Goal: Task Accomplishment & Management: Complete application form

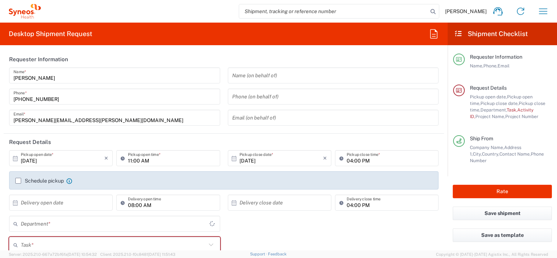
type input "4510"
type input "Syneos Health Clinical [GEOGRAPHIC_DATA]"
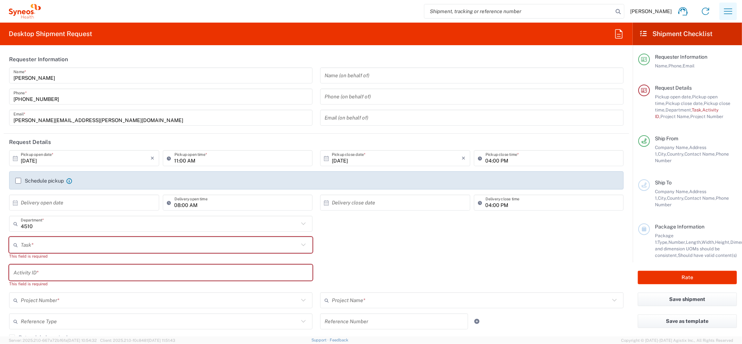
click at [557, 12] on icon "button" at bounding box center [729, 11] width 12 height 12
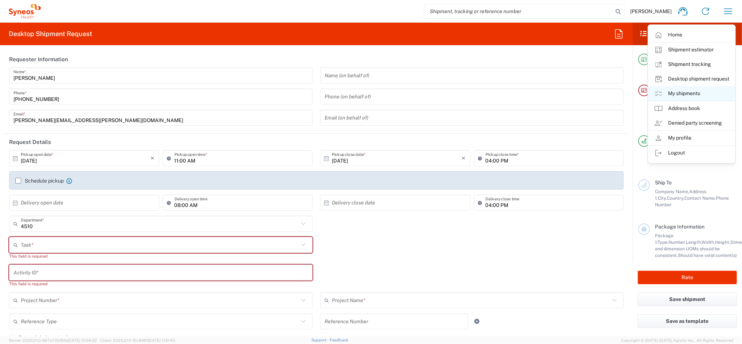
click at [557, 91] on link "My shipments" at bounding box center [692, 93] width 87 height 15
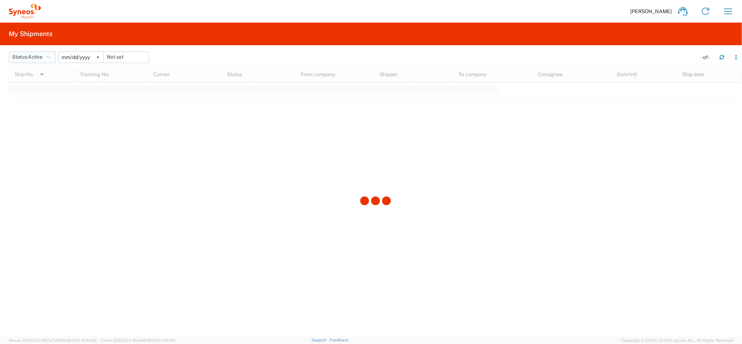
click at [47, 55] on button "Status: Active" at bounding box center [32, 57] width 47 height 12
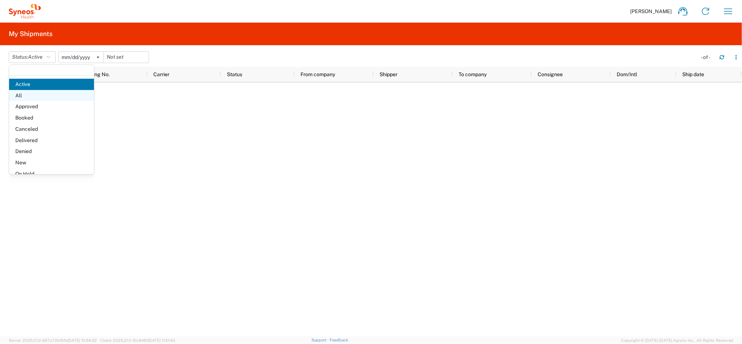
click at [27, 95] on span "All" at bounding box center [51, 95] width 85 height 11
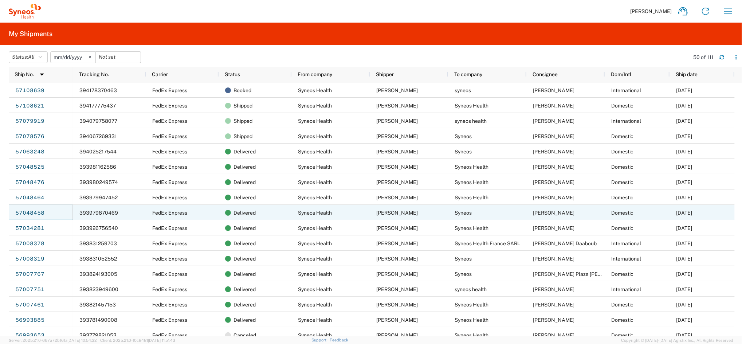
click at [44, 213] on div "57048458" at bounding box center [41, 212] width 65 height 15
click at [38, 211] on link "57048458" at bounding box center [30, 213] width 30 height 12
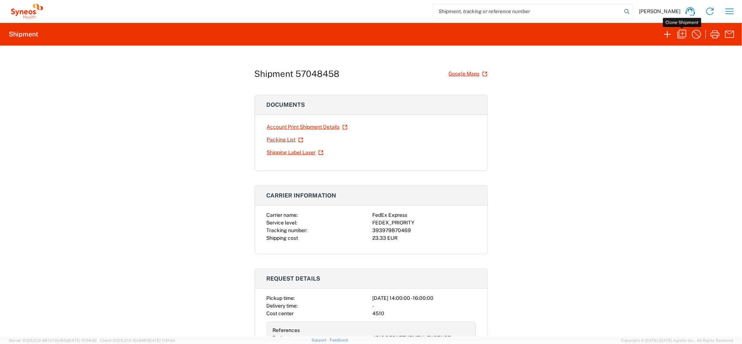
click at [557, 34] on icon "button" at bounding box center [682, 34] width 12 height 12
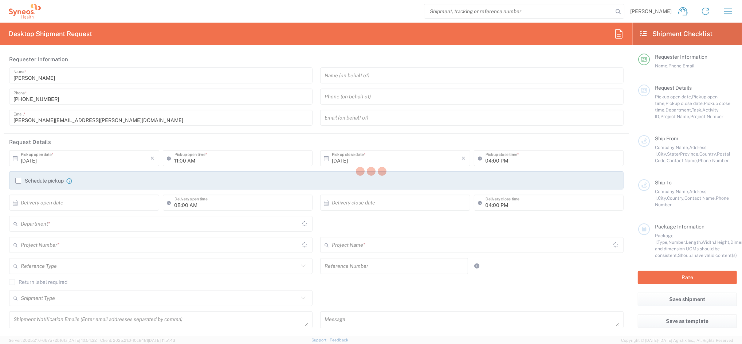
type input "02:00 PM"
type textarea "eugenio.sanchez@syneoshealth.com"
type input "Syneos Health Clinical Spain"
type input "Syneos Health"
type input "Calle Hernani 59"
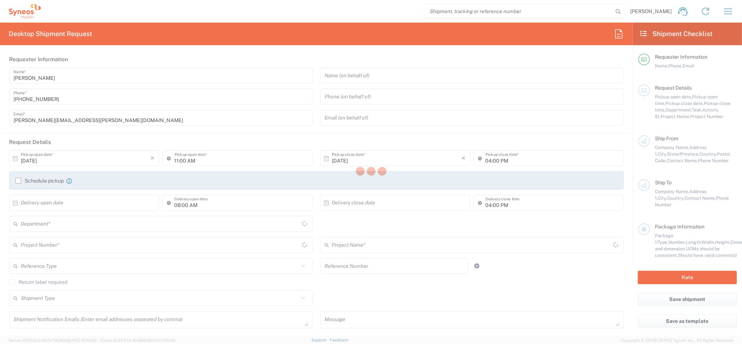
type input "Madrid"
type input "Spain"
type input "28020"
type input "Eugenio Sanchez"
type input "+34677925000"
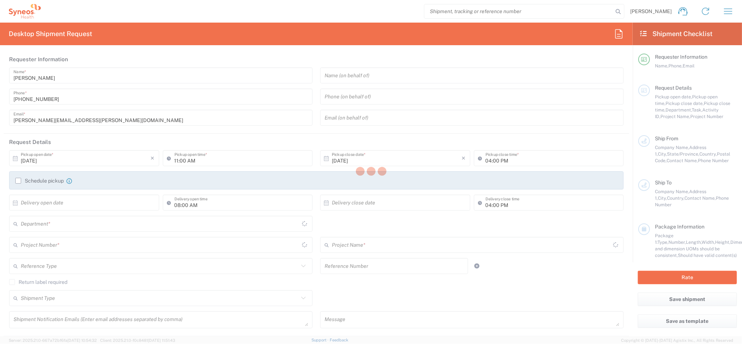
type input "eugenio.sanchez@syneoshealth.com"
type input "Syneos"
type input "calle San Anton 10, piso 1"
type input "Oñati"
type input "Spain"
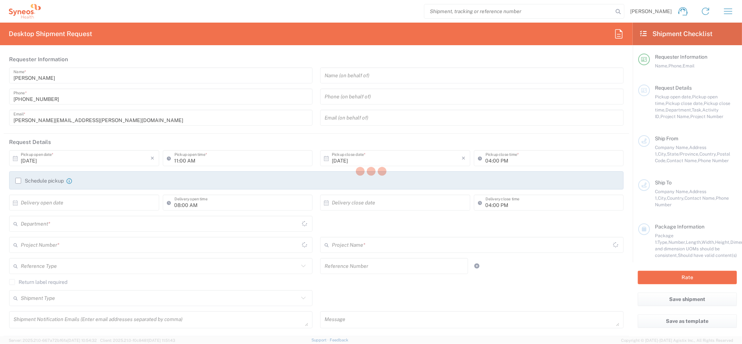
type input "20560"
type input "Kasian, Oleksandra"
type input "644122074"
type input "Sender/Shipper"
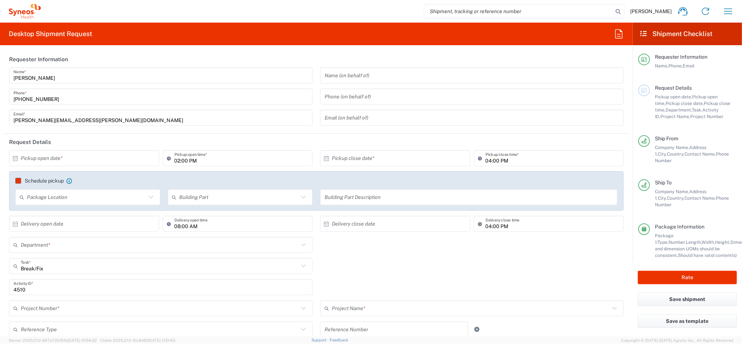
type input "Euskal Autonomia Erkidegoa"
type input "4510"
type input "Your Packaging"
type input "4510 DEPARTMENTAL EXPENSE"
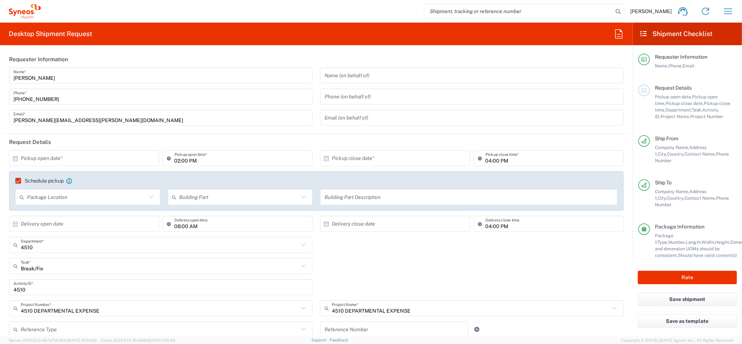
click at [65, 159] on input "text" at bounding box center [86, 158] width 130 height 13
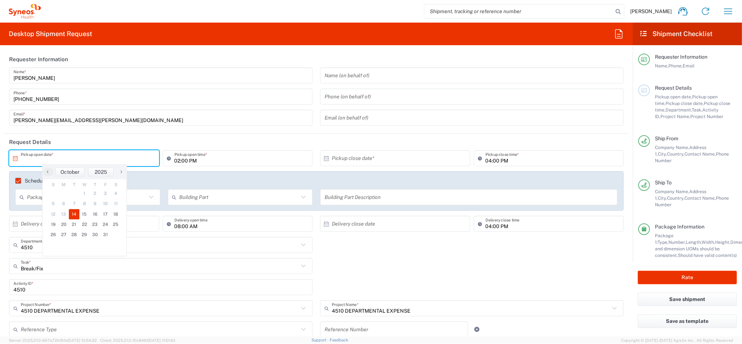
click at [72, 212] on span "14" at bounding box center [74, 214] width 11 height 10
type input "10/14/2025"
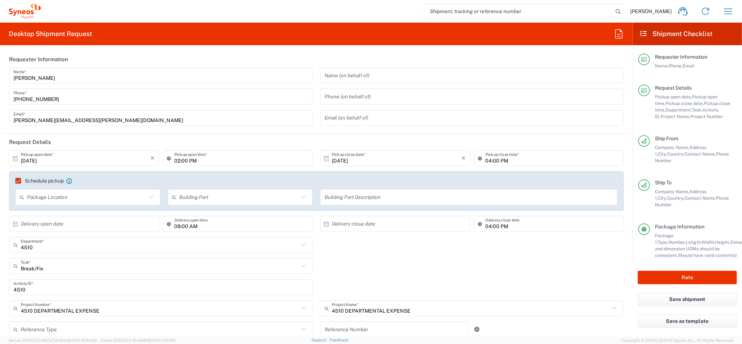
click at [178, 161] on input "02:00 PM" at bounding box center [242, 158] width 134 height 13
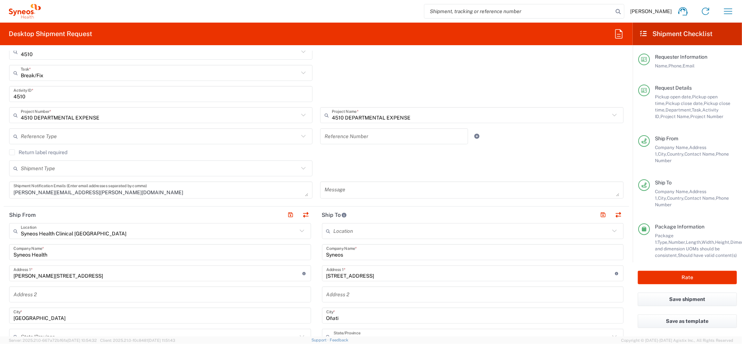
scroll to position [194, 0]
type input "01:00 PM"
click at [301, 213] on button "button" at bounding box center [306, 214] width 10 height 10
type input "Syneos"
type input "calle San Anton 10, piso 1"
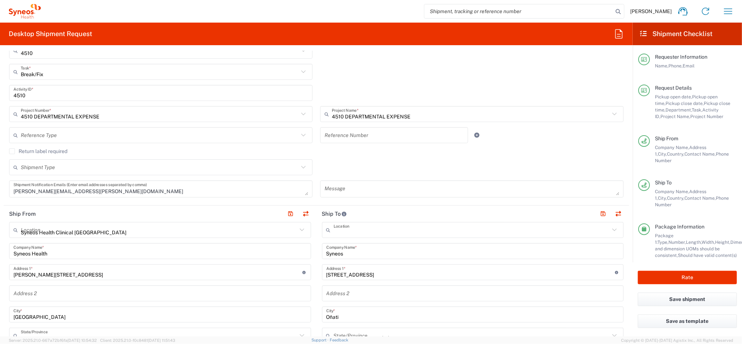
type input "Oñati"
type input "Euskal Autonomia Erkidegoa"
type input "20560"
type input "Kasian, Oleksandra"
type input "644122074"
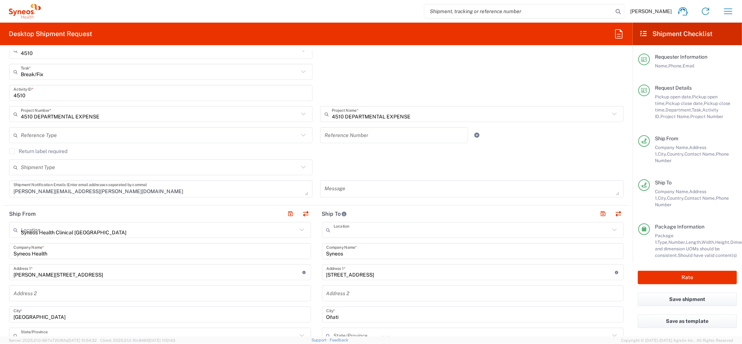
type input "Syneos Health Clinical Spain"
type input "Syneos Health"
type input "Calle Hernani 59"
type input "Madrid"
type input "28020"
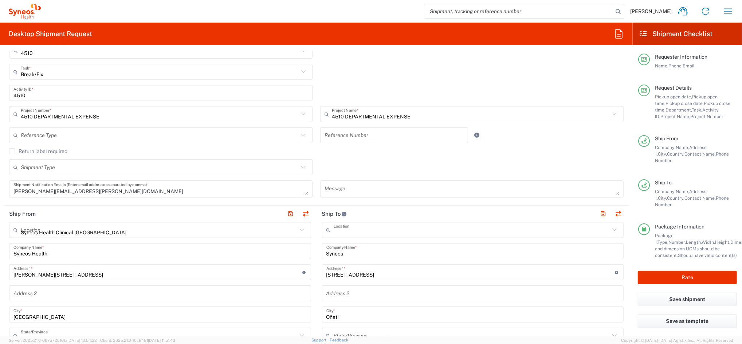
type input "Eugenio Sanchez"
type input "+34677925000"
type input "eugenio.sanchez@syneoshealth.com"
type input "VAT"
type input "ESB61389227"
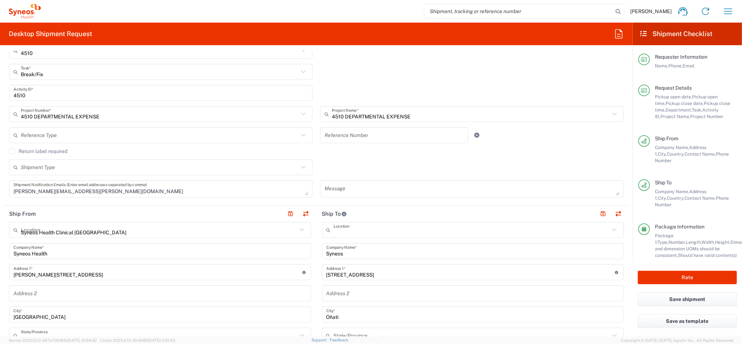
type input "EORI"
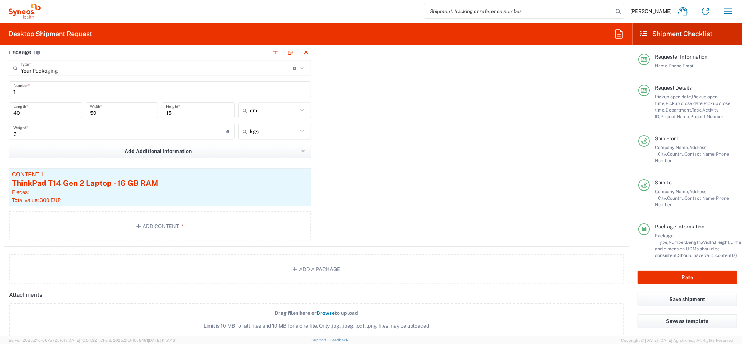
scroll to position [826, 0]
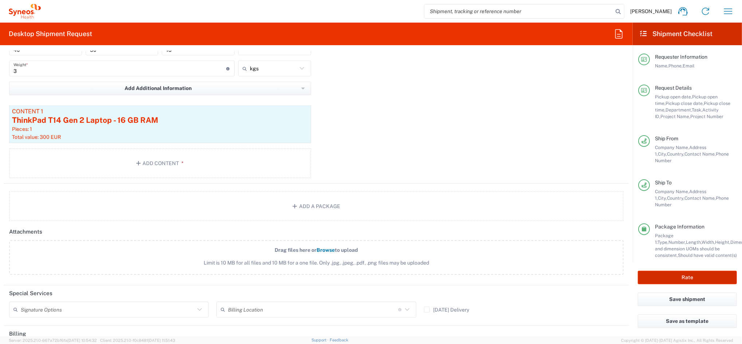
click at [557, 258] on button "Rate" at bounding box center [687, 277] width 99 height 13
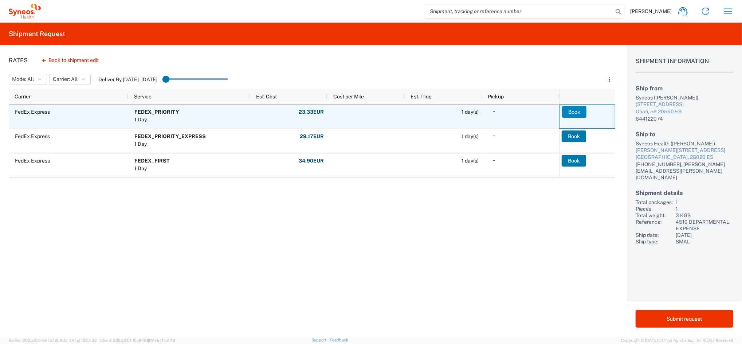
click at [557, 111] on button "Book" at bounding box center [574, 112] width 24 height 12
